Goal: Transaction & Acquisition: Purchase product/service

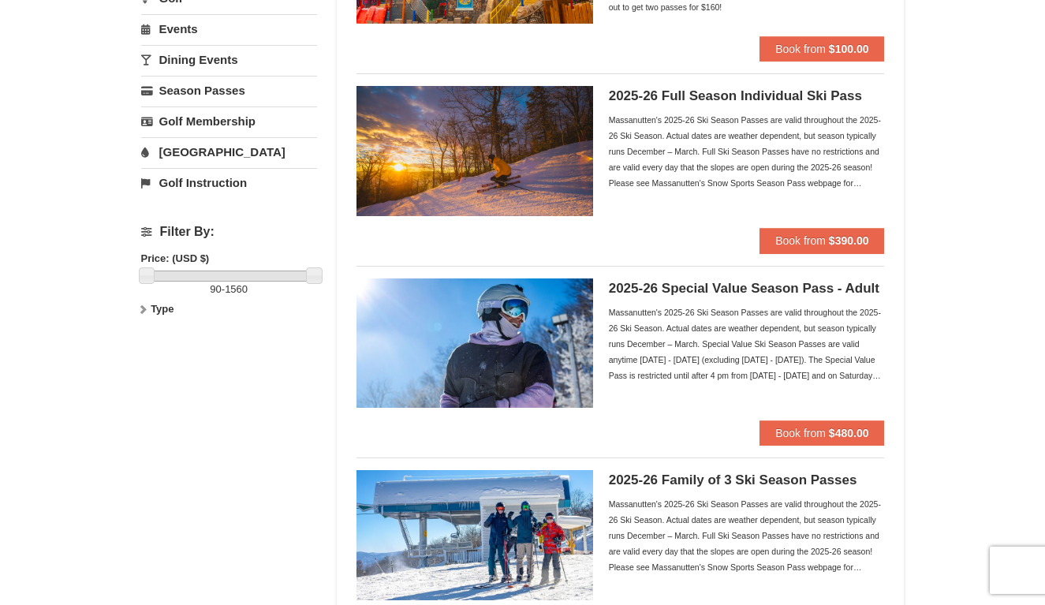
scroll to position [273, 0]
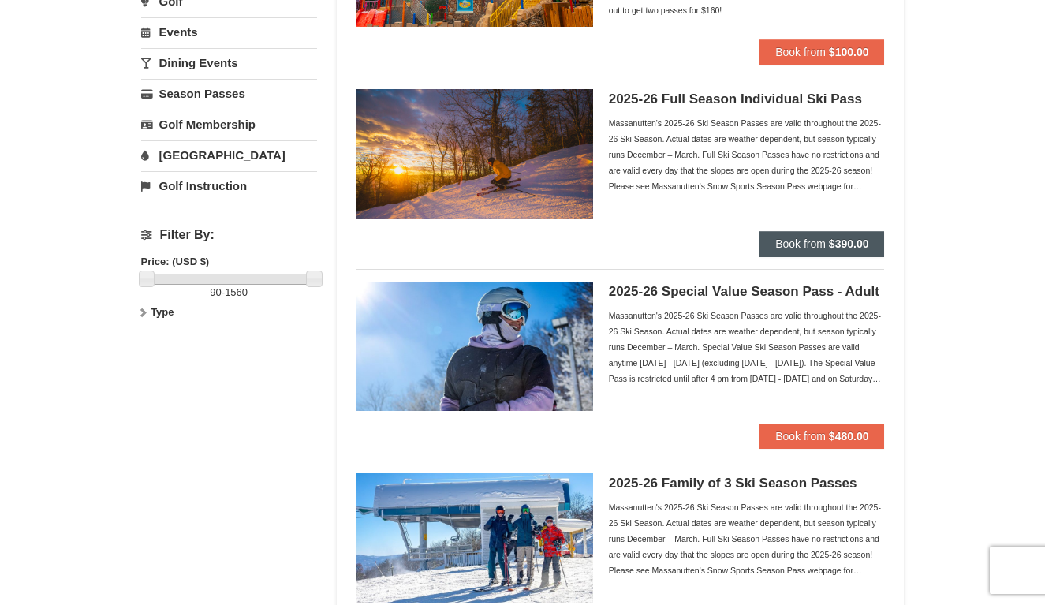
click at [809, 243] on span "Book from" at bounding box center [800, 243] width 50 height 13
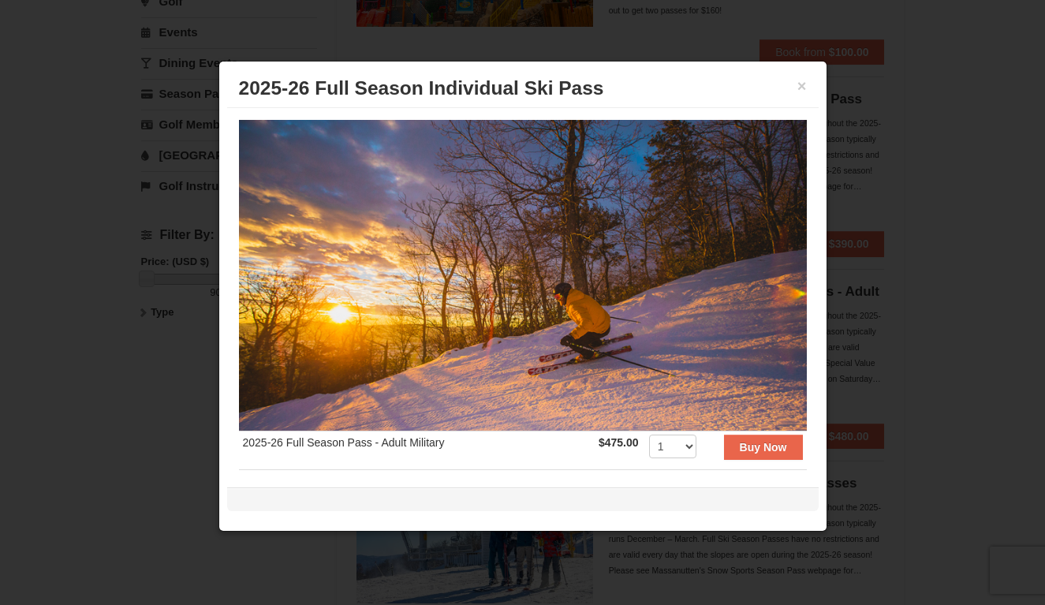
click at [848, 245] on div at bounding box center [522, 302] width 1045 height 605
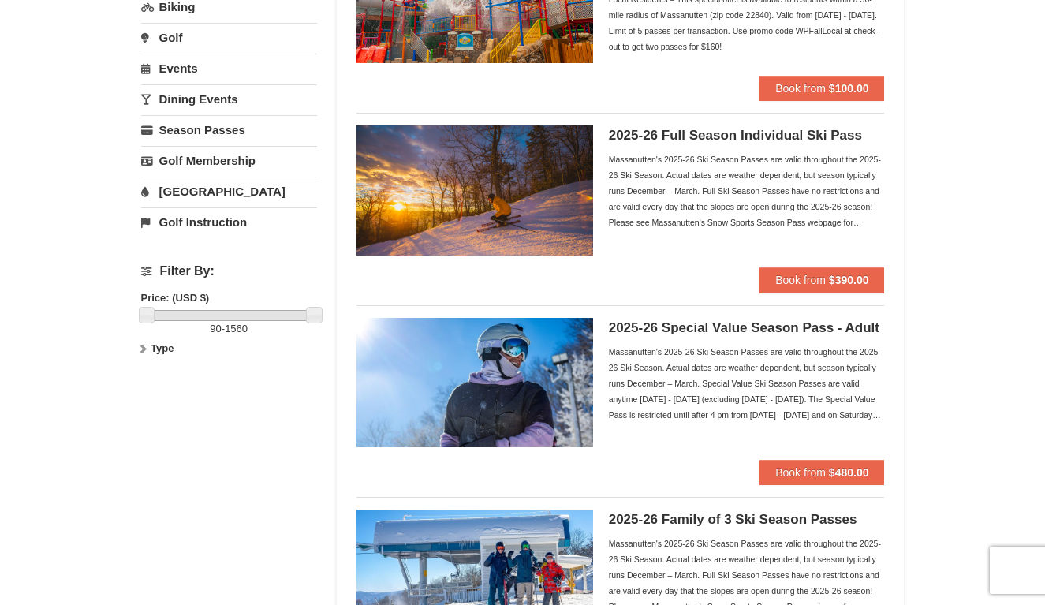
scroll to position [203, 0]
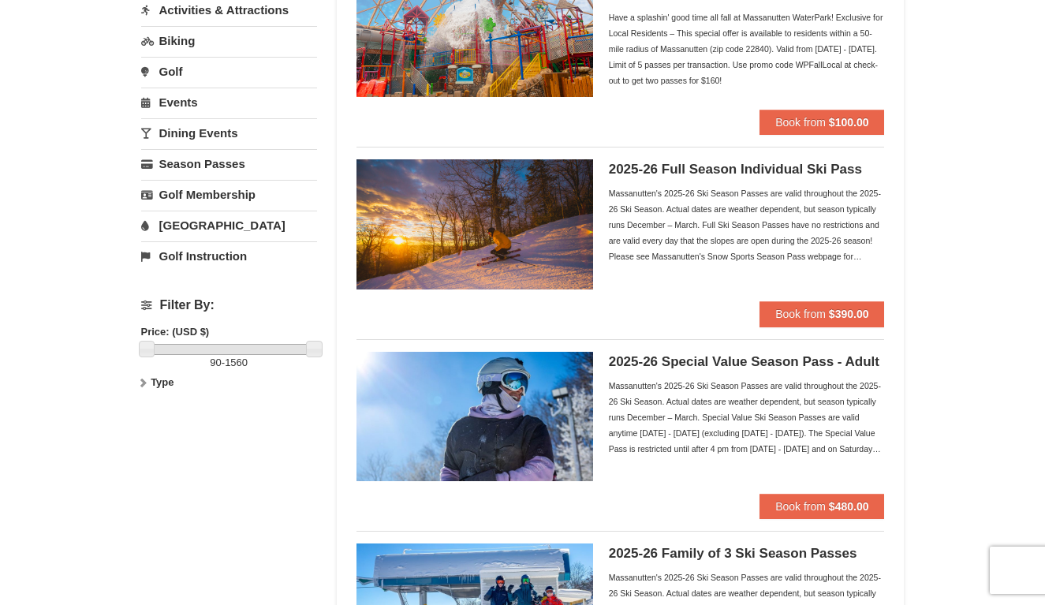
click at [627, 380] on div "Massanutten's 2025-26 Ski Season Passes are valid throughout the 2025-26 Ski Se…" at bounding box center [747, 417] width 276 height 79
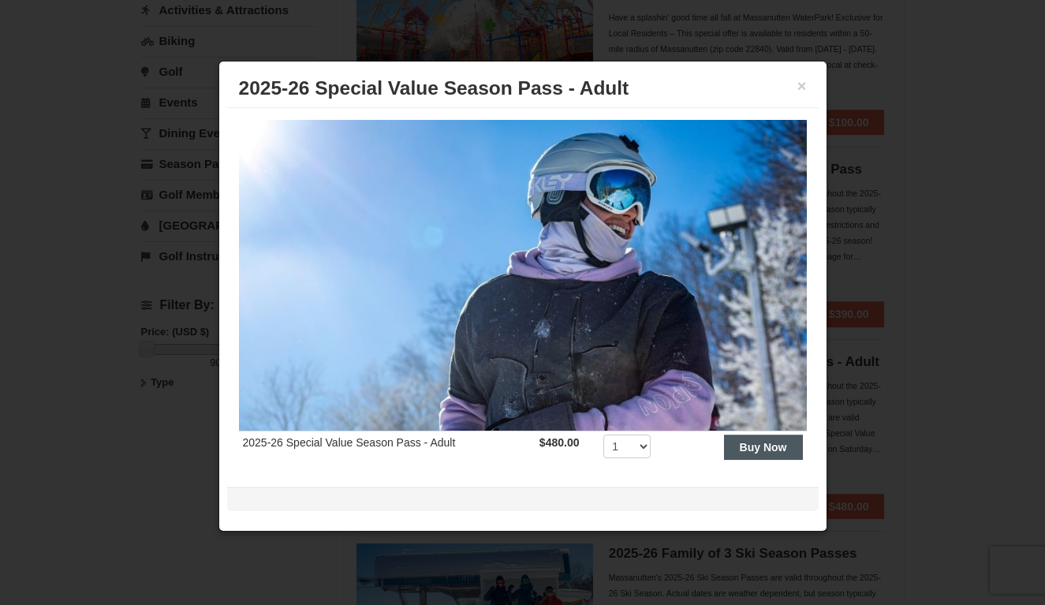
click at [756, 442] on strong "Buy Now" at bounding box center [763, 447] width 47 height 13
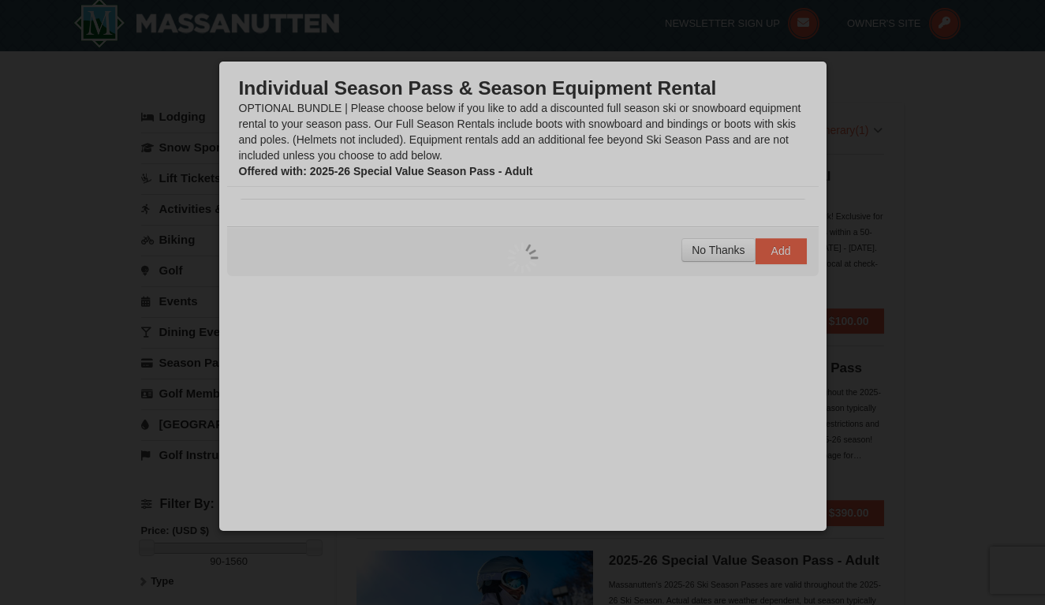
scroll to position [5, 0]
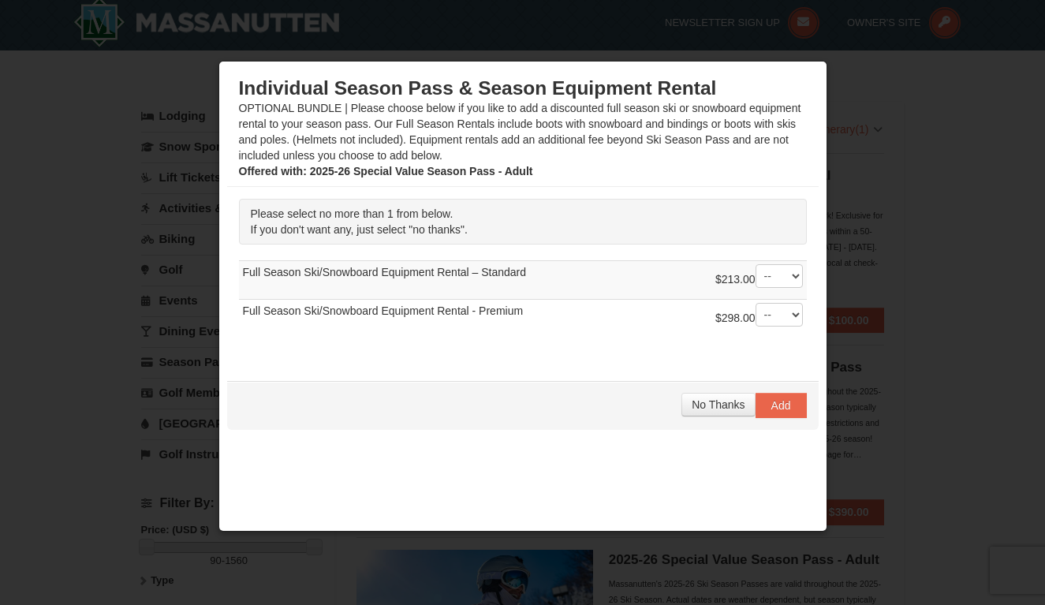
click at [713, 405] on span "No Thanks" at bounding box center [718, 404] width 53 height 13
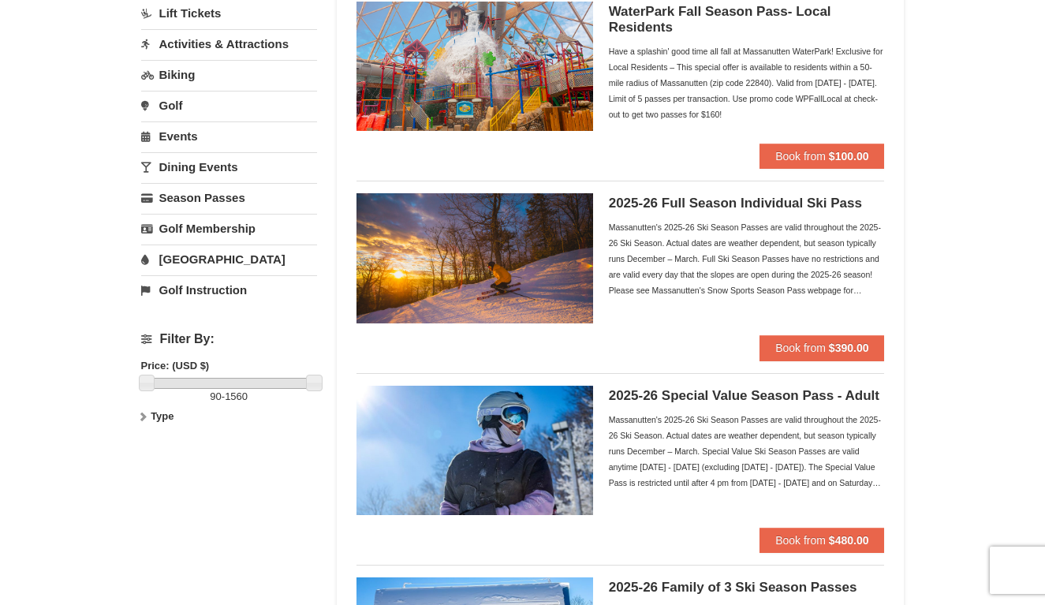
scroll to position [171, 0]
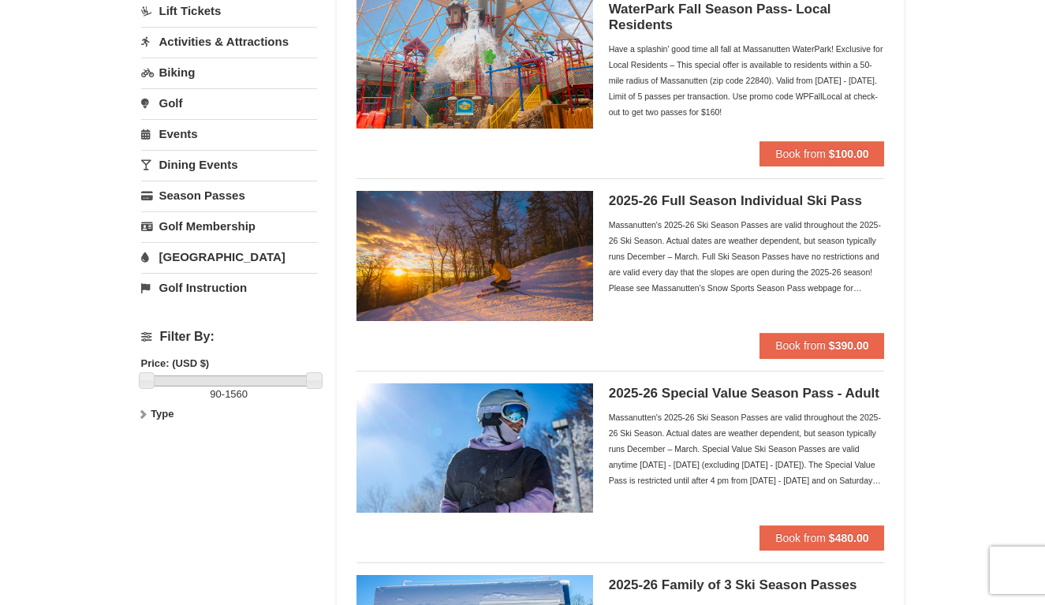
click at [752, 295] on div "Massanutten's 2025-26 Ski Season Passes are valid throughout the 2025-26 Ski Se…" at bounding box center [747, 256] width 276 height 79
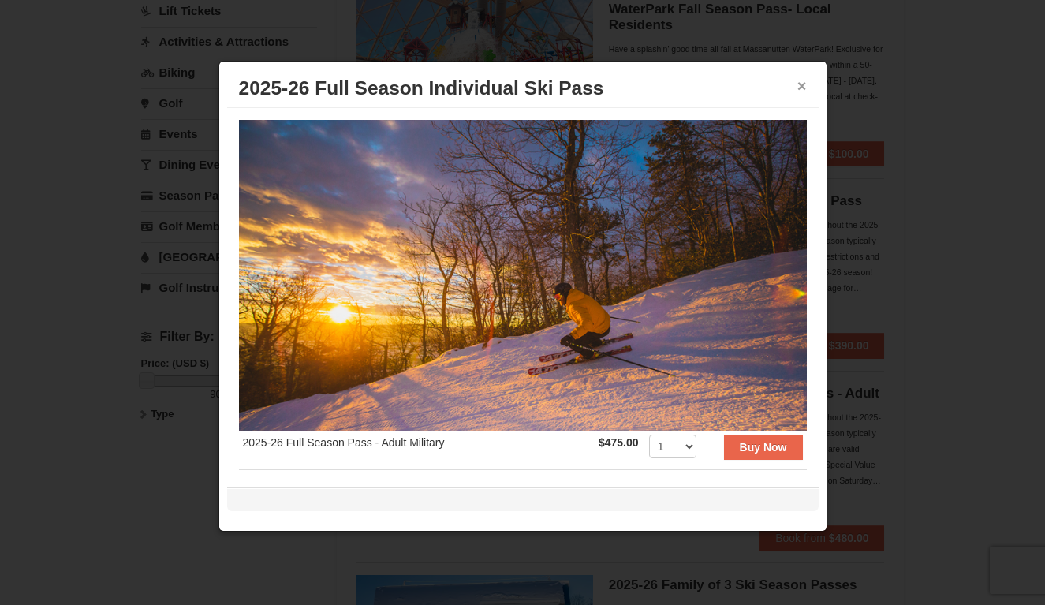
click at [802, 80] on button "×" at bounding box center [802, 86] width 9 height 16
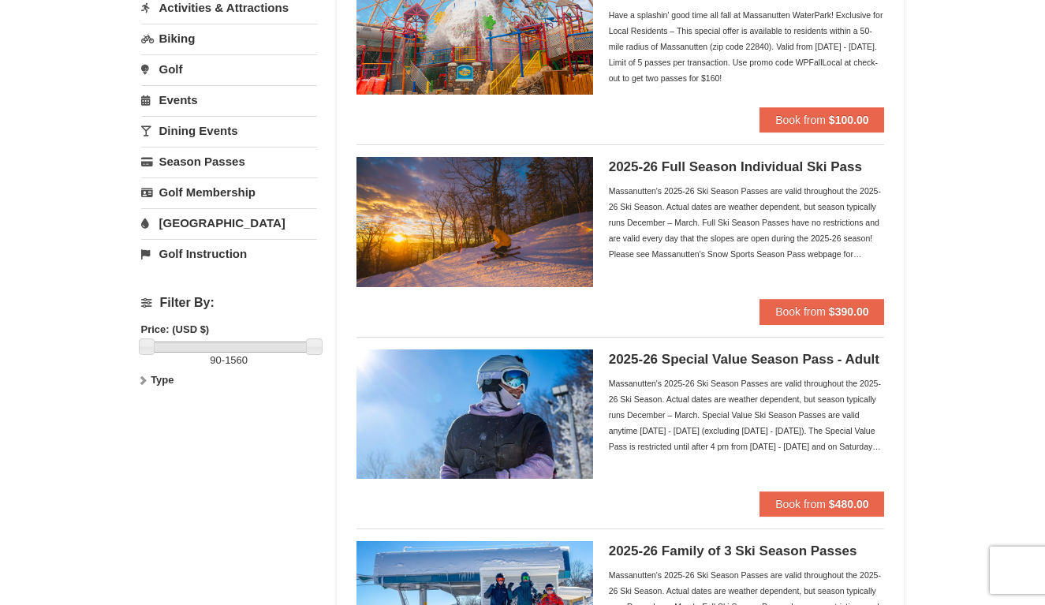
scroll to position [196, 0]
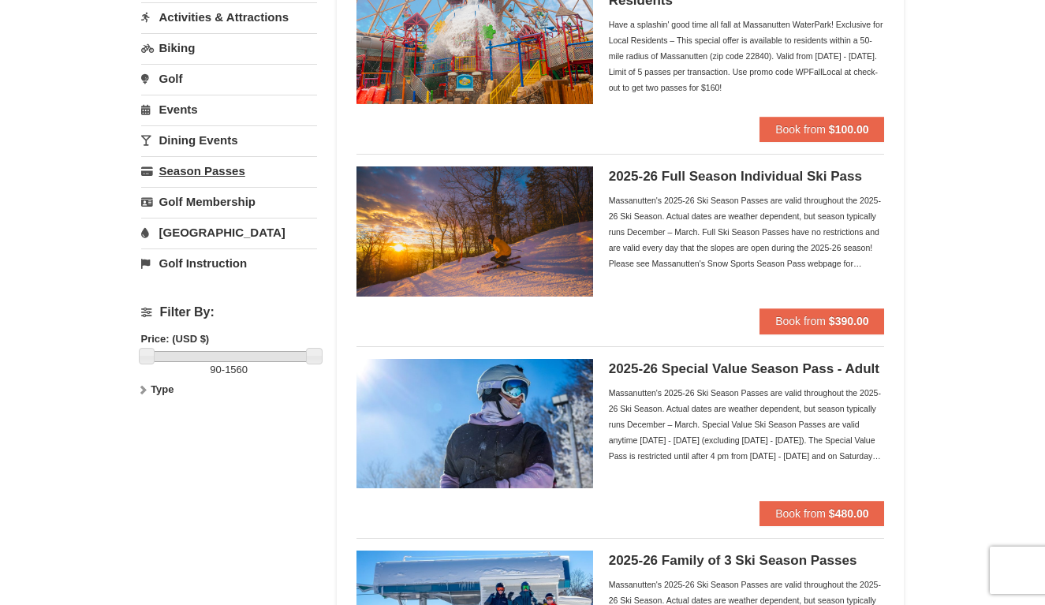
click at [207, 175] on link "Season Passes" at bounding box center [229, 170] width 176 height 29
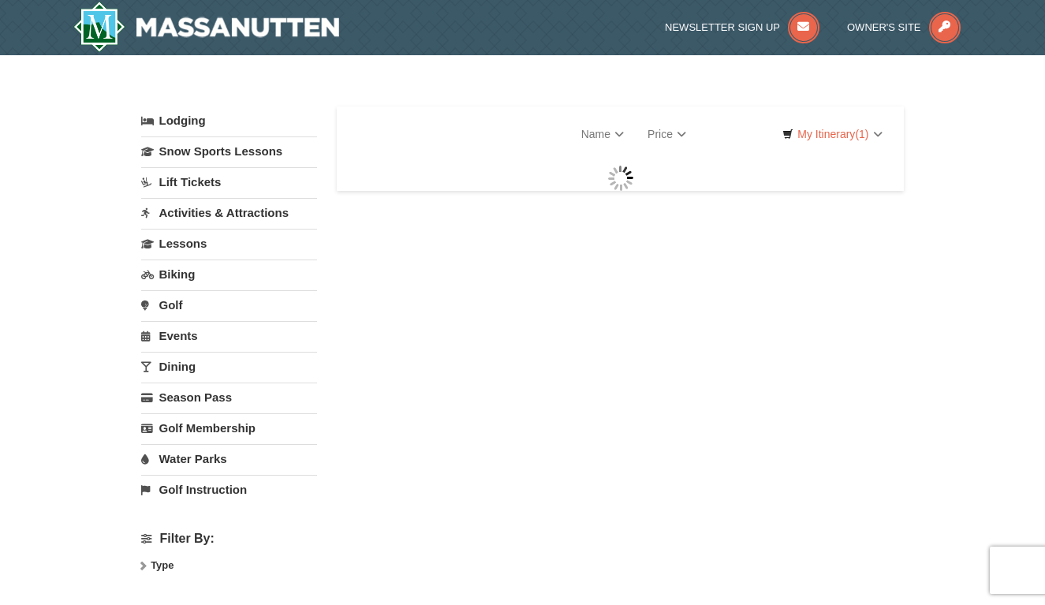
select select "9"
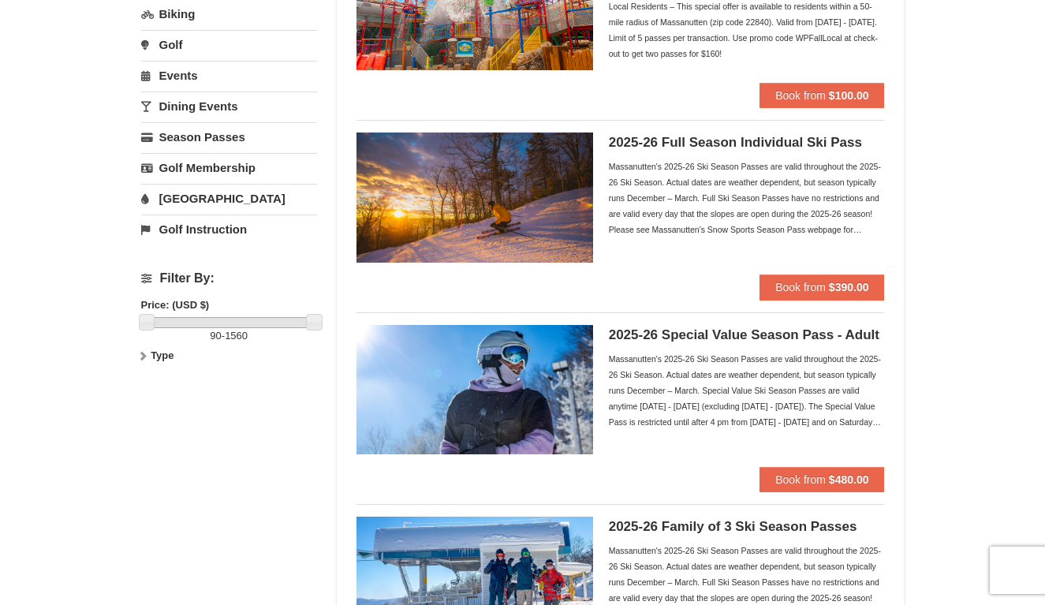
scroll to position [230, 0]
click at [705, 459] on div "2025-26 Special Value Season Pass - Adult Massanutten's 2025-26 Ski Season Pass…" at bounding box center [747, 396] width 276 height 142
